Goal: Task Accomplishment & Management: Manage account settings

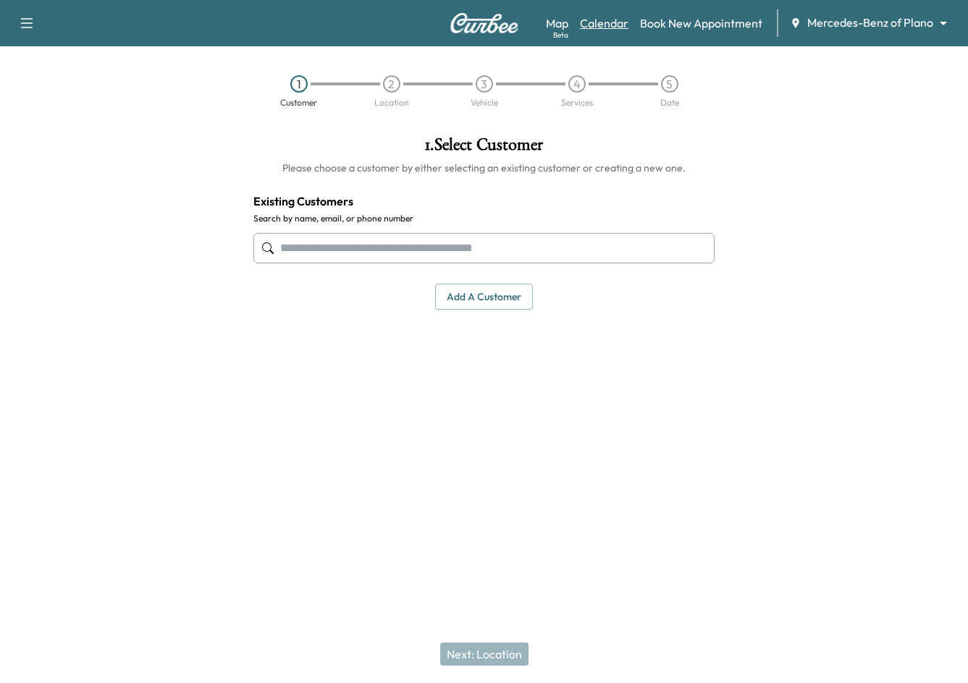
click at [605, 27] on link "Calendar" at bounding box center [604, 22] width 48 height 17
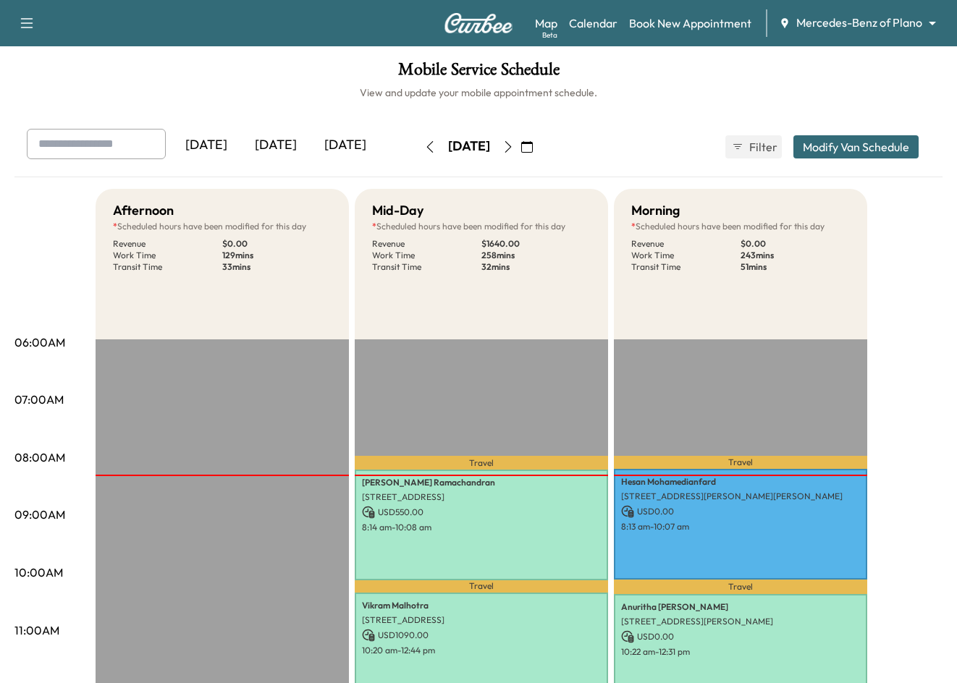
click at [533, 145] on icon "button" at bounding box center [527, 147] width 12 height 12
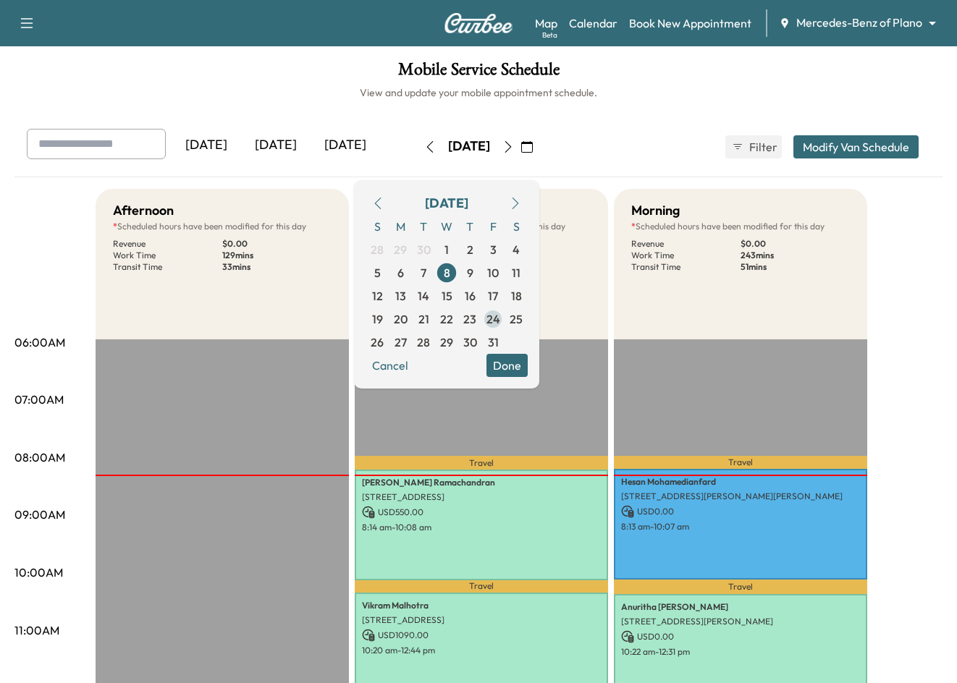
click at [504, 325] on span "24" at bounding box center [492, 319] width 23 height 23
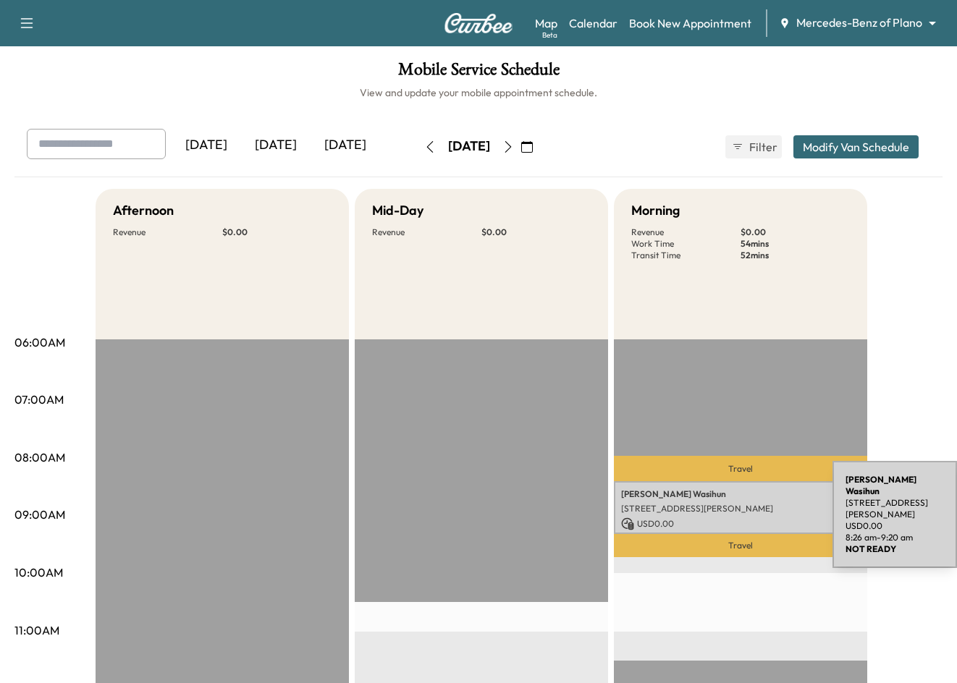
click at [724, 512] on p "[STREET_ADDRESS][PERSON_NAME]" at bounding box center [740, 509] width 239 height 12
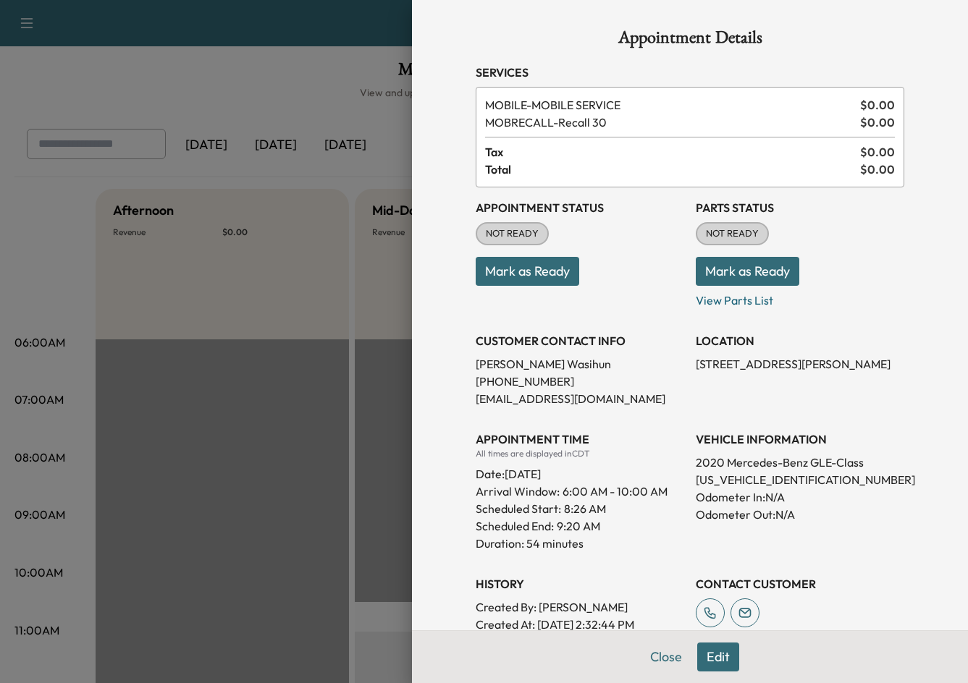
click at [869, 257] on p "Mark as Ready" at bounding box center [799, 265] width 208 height 41
drag, startPoint x: 317, startPoint y: 64, endPoint x: 321, endPoint y: 76, distance: 13.0
click at [317, 64] on div at bounding box center [484, 341] width 968 height 683
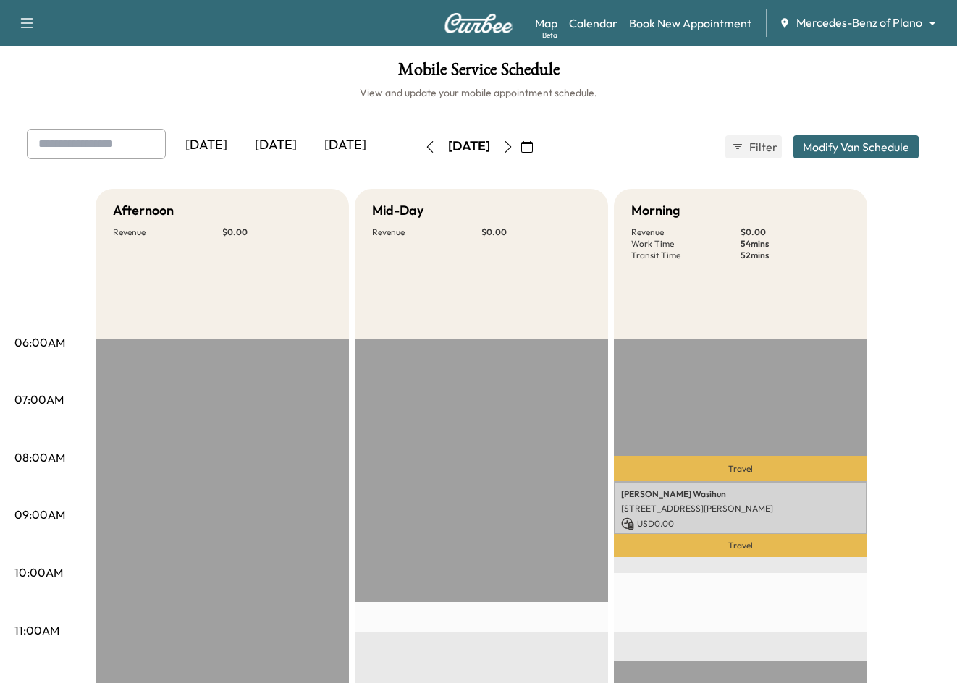
click at [533, 150] on icon "button" at bounding box center [527, 147] width 12 height 12
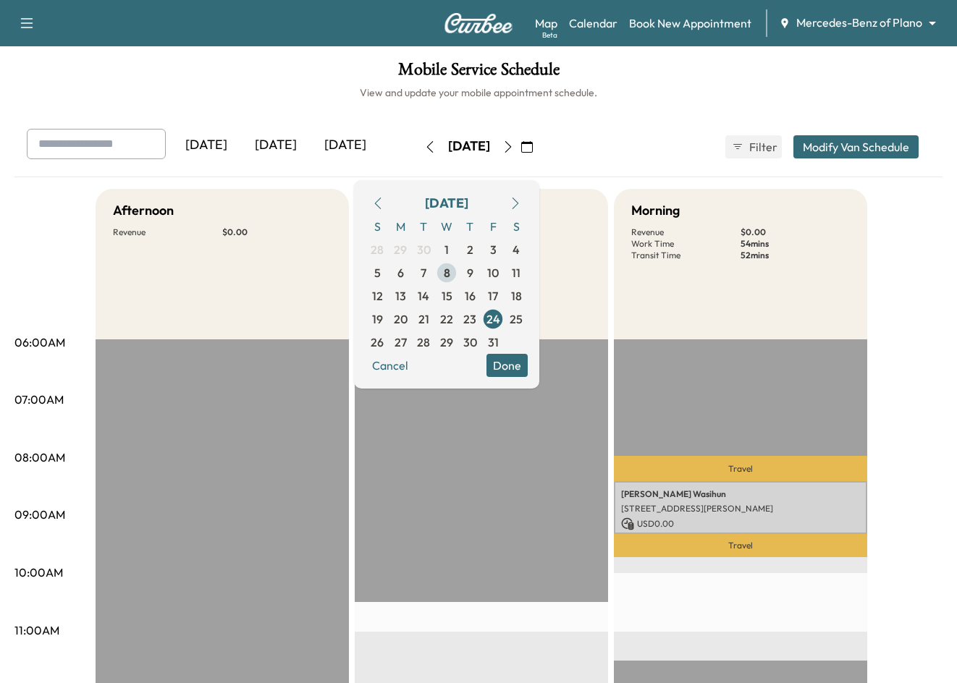
click at [458, 274] on span "8" at bounding box center [446, 272] width 23 height 23
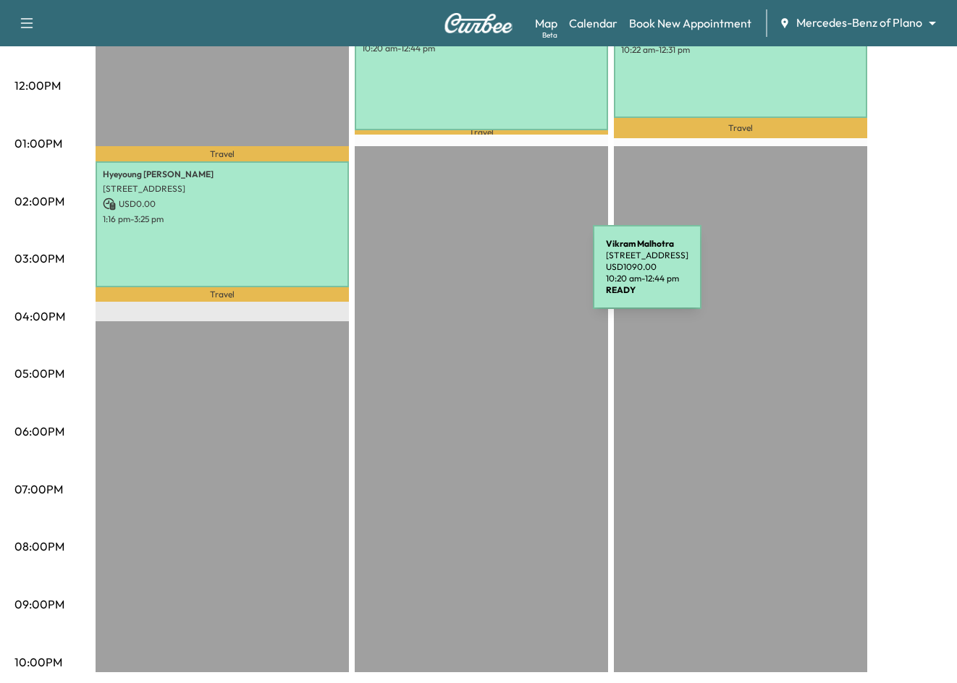
scroll to position [606, 0]
